Goal: Transaction & Acquisition: Purchase product/service

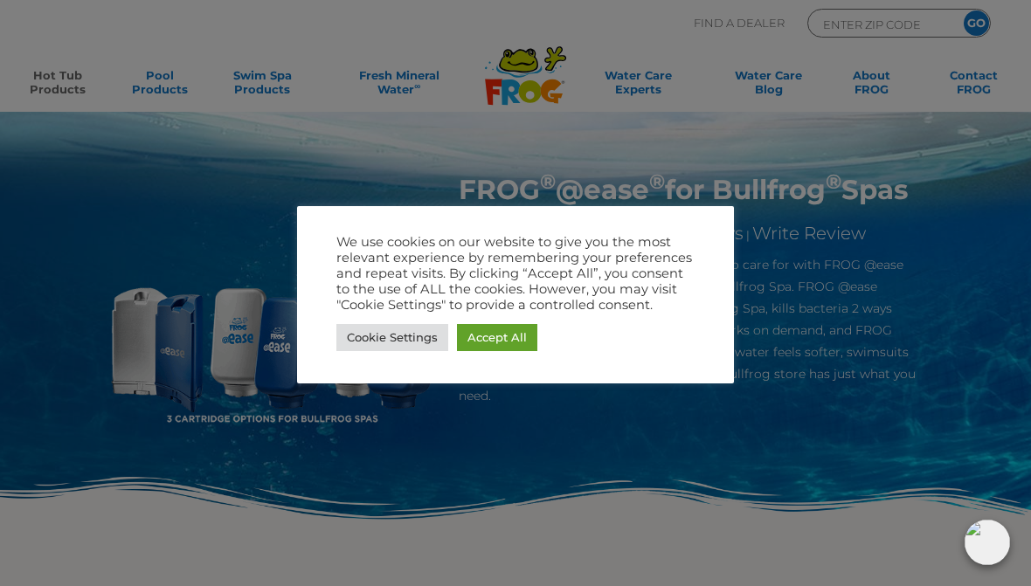
click at [514, 338] on link "Accept All" at bounding box center [497, 337] width 80 height 27
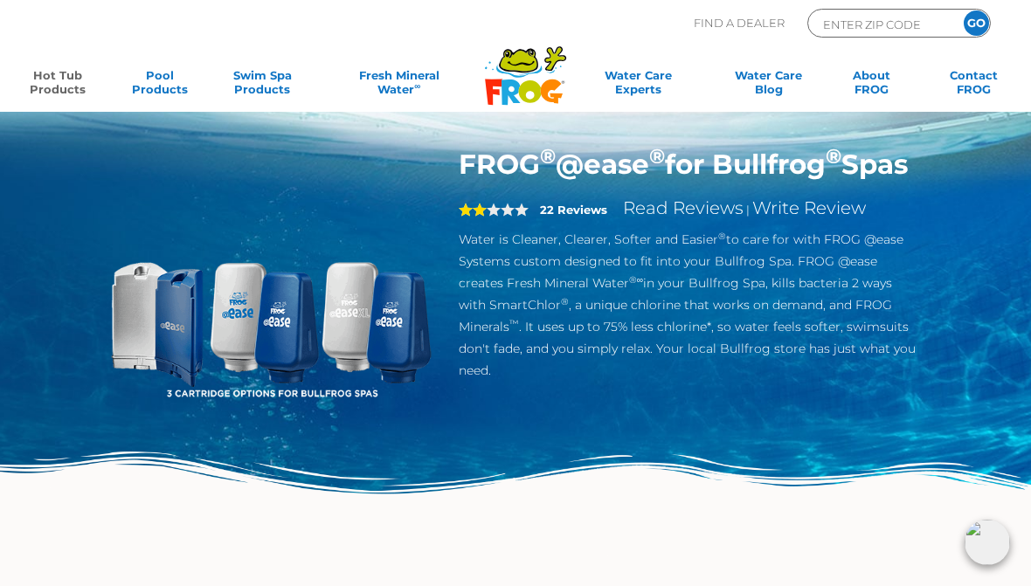
scroll to position [38, 0]
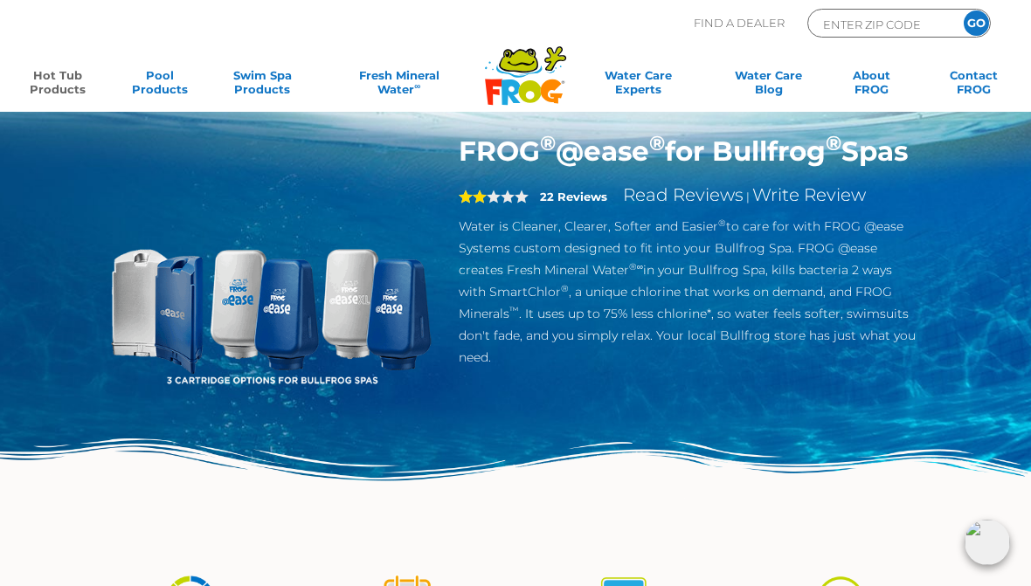
copy h1 "FROG ® @ease ® for Bullfrog ® Spas"
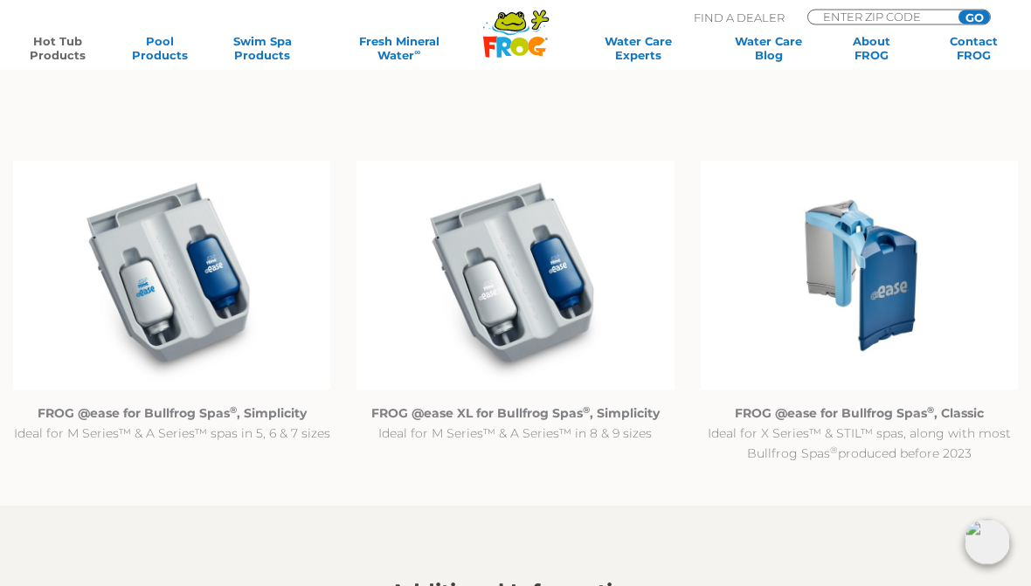
scroll to position [1536, 0]
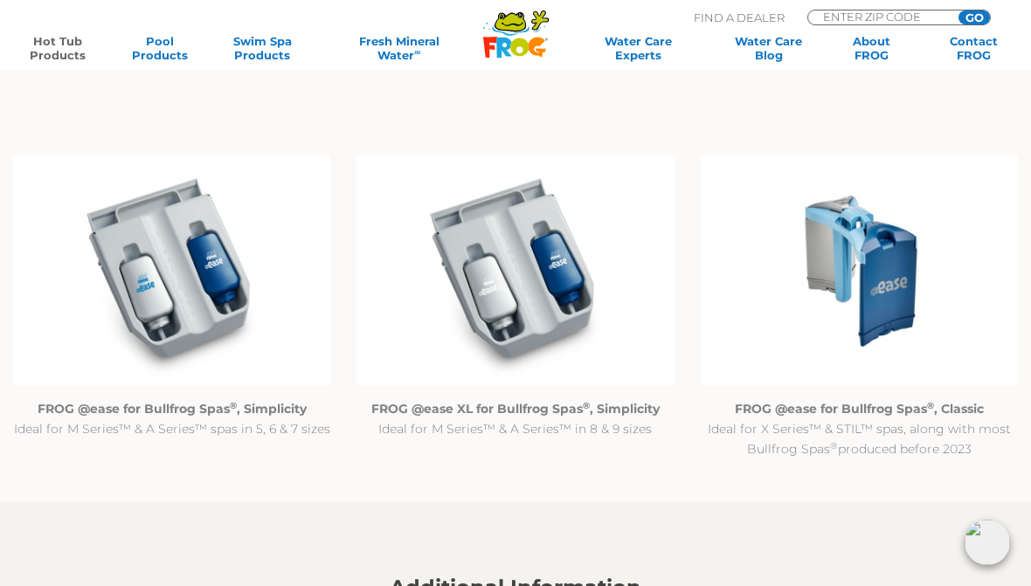
click at [874, 355] on img at bounding box center [859, 270] width 317 height 229
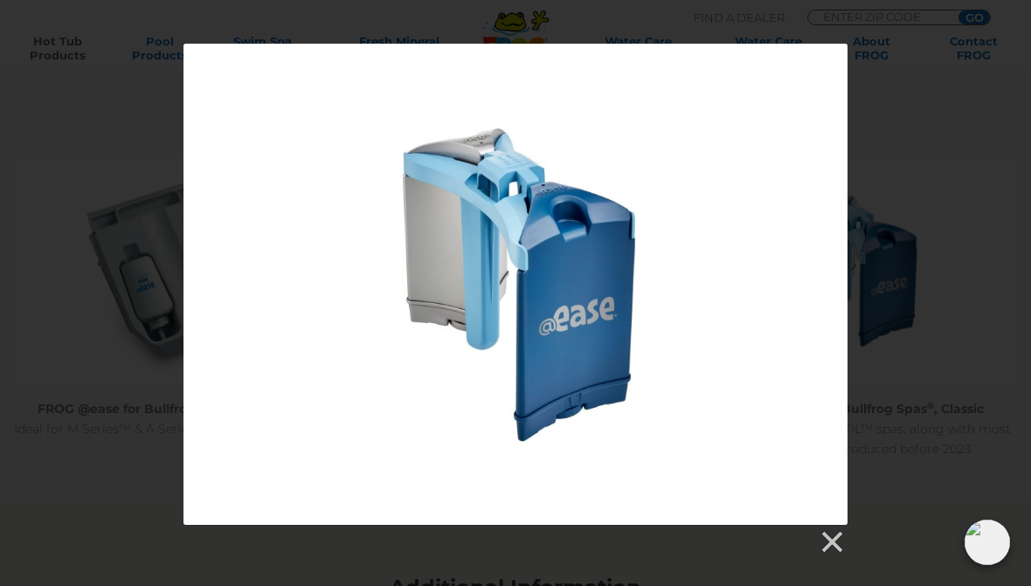
click at [943, 438] on div at bounding box center [515, 300] width 1031 height 512
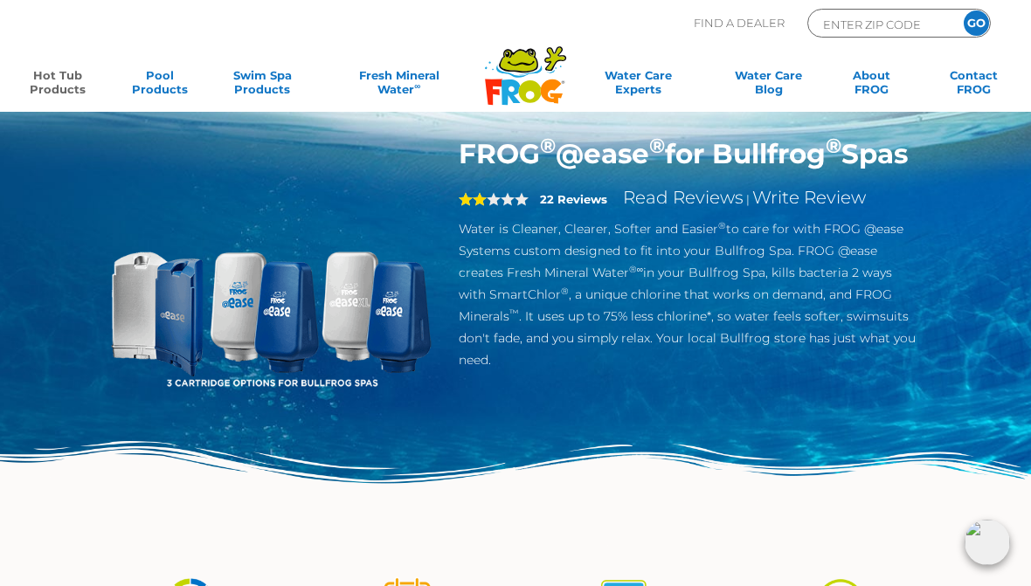
scroll to position [0, 0]
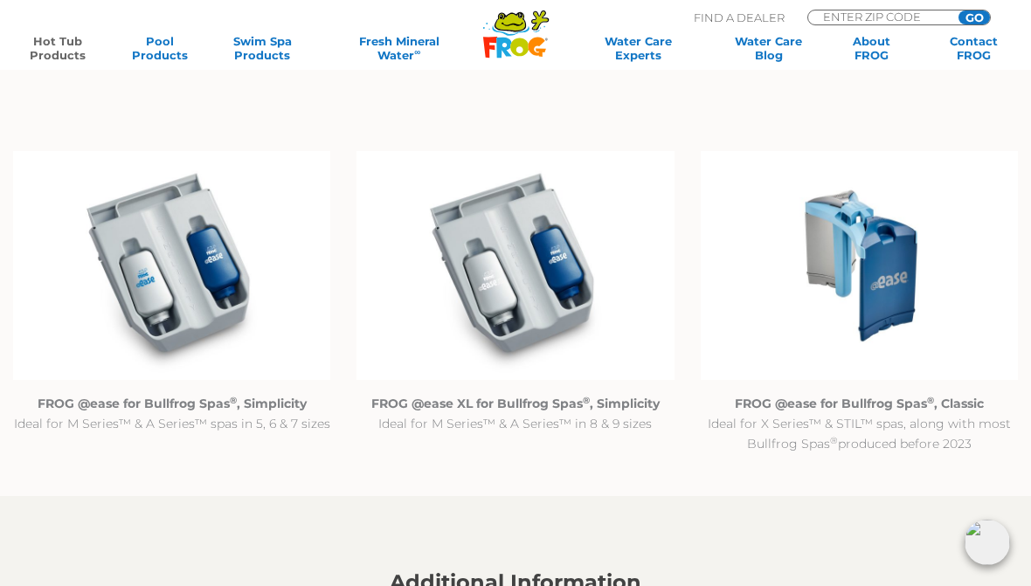
scroll to position [1540, 0]
click at [887, 312] on img at bounding box center [859, 267] width 317 height 229
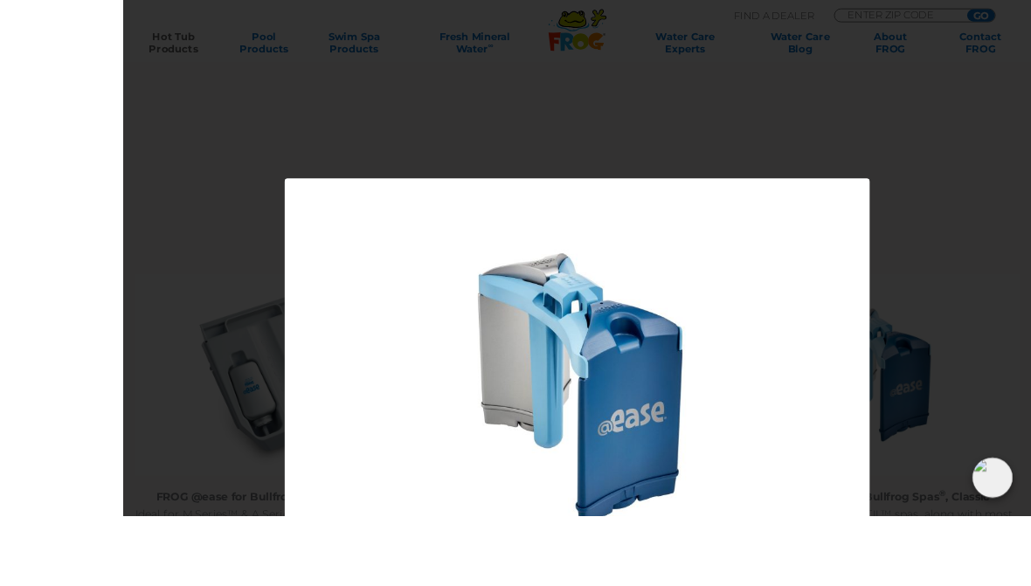
scroll to position [1514, 0]
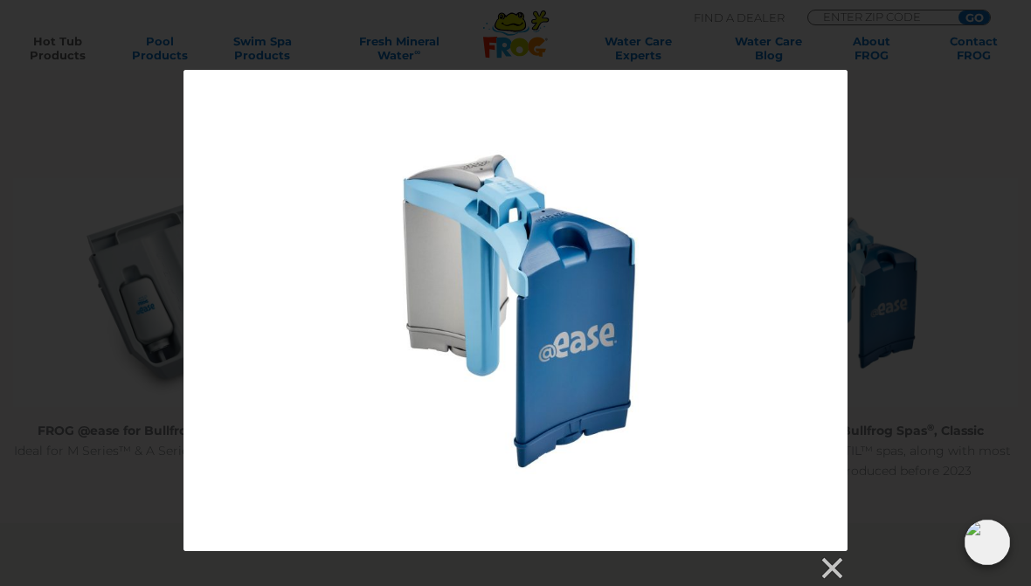
click at [836, 564] on link at bounding box center [831, 569] width 26 height 26
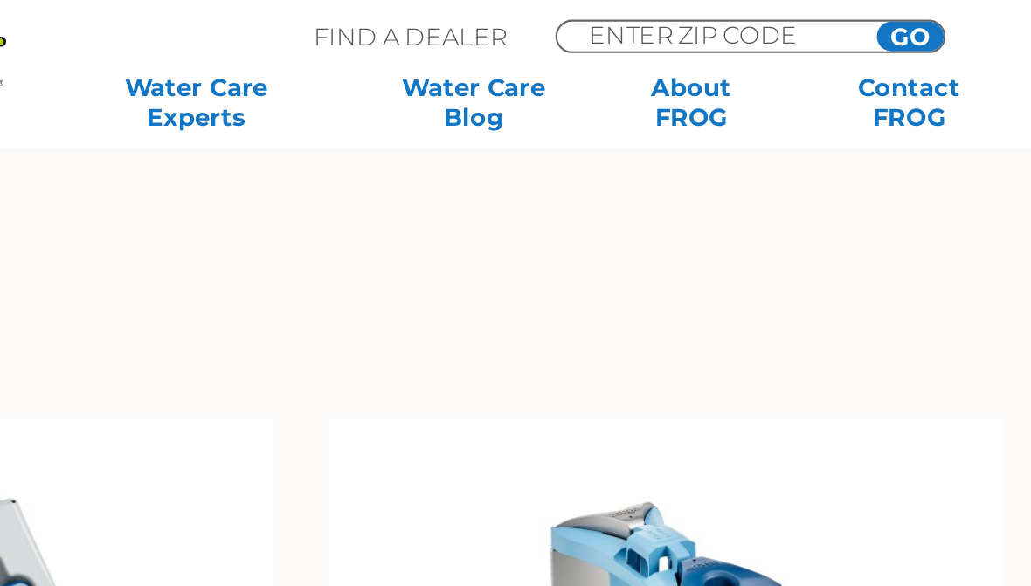
scroll to position [1492, 0]
